Goal: Task Accomplishment & Management: Manage account settings

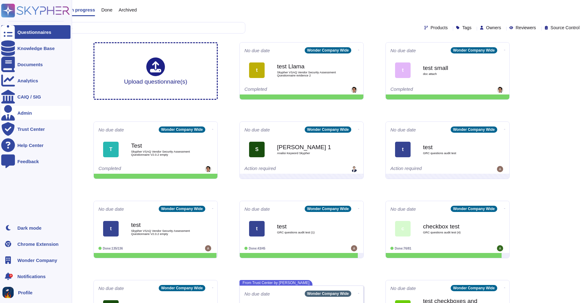
click at [39, 119] on div "Admin" at bounding box center [35, 113] width 69 height 14
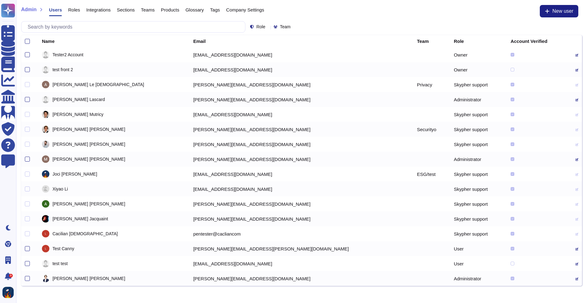
click at [73, 8] on span "Roles" at bounding box center [74, 9] width 12 height 5
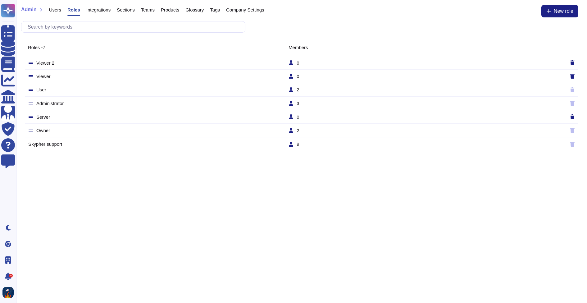
click at [99, 114] on td "Server" at bounding box center [158, 117] width 260 height 6
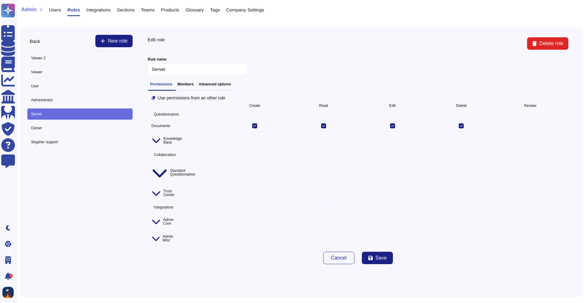
click at [215, 137] on span "Knowledge Base" at bounding box center [186, 140] width 69 height 15
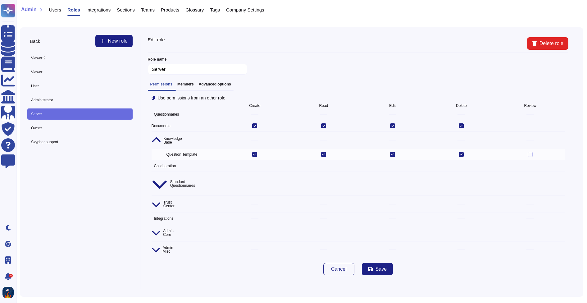
click at [215, 137] on span "Knowledge Base" at bounding box center [186, 140] width 69 height 15
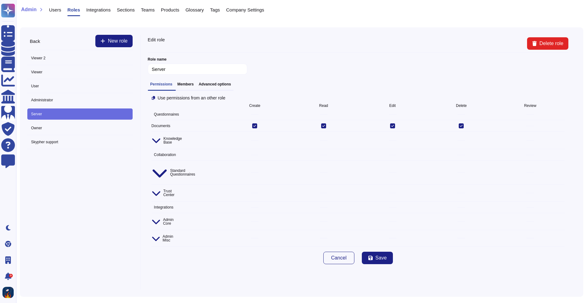
click at [218, 115] on span "Questionnaires" at bounding box center [186, 114] width 69 height 9
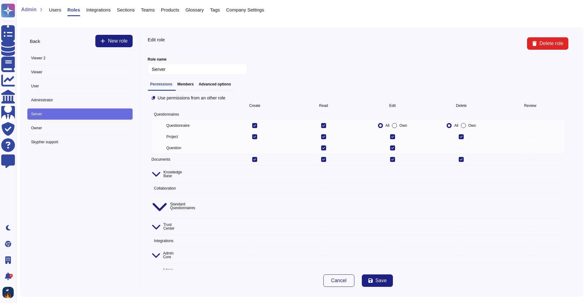
click at [397, 125] on label "Own" at bounding box center [399, 125] width 15 height 5
click at [0, 0] on input "Own" at bounding box center [0, 0] width 0 height 0
click at [381, 126] on div at bounding box center [380, 125] width 5 height 5
click at [0, 0] on input "All" at bounding box center [0, 0] width 0 height 0
click at [101, 130] on span "Owner" at bounding box center [79, 127] width 105 height 11
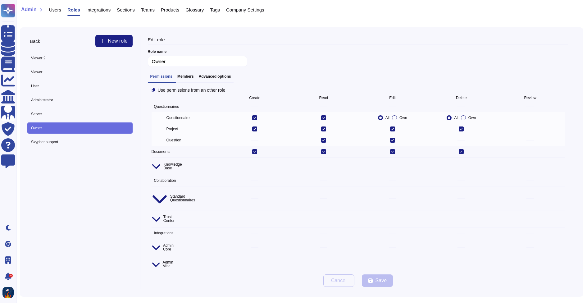
click at [399, 116] on label "Own" at bounding box center [399, 117] width 15 height 5
click at [0, 0] on input "Own" at bounding box center [0, 0] width 0 height 0
click at [382, 116] on label "All" at bounding box center [383, 117] width 11 height 5
click at [0, 0] on input "All" at bounding box center [0, 0] width 0 height 0
click at [98, 95] on span "Administrator" at bounding box center [79, 99] width 105 height 11
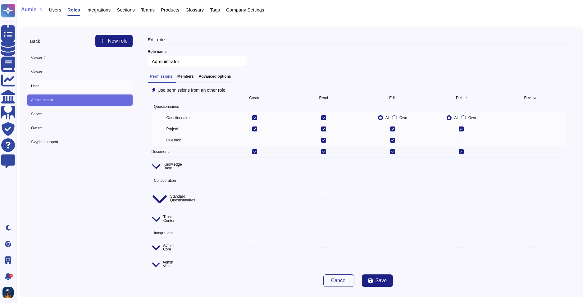
click at [100, 87] on span "User" at bounding box center [79, 85] width 105 height 11
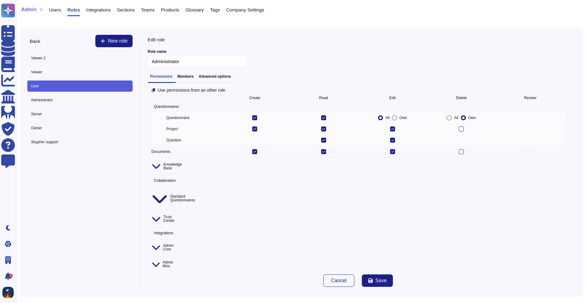
type input "User"
click at [393, 115] on div at bounding box center [394, 117] width 5 height 5
click at [0, 0] on input "Own" at bounding box center [0, 0] width 0 height 0
click at [381, 117] on div at bounding box center [380, 117] width 5 height 5
click at [0, 0] on input "All" at bounding box center [0, 0] width 0 height 0
